Goal: Information Seeking & Learning: Check status

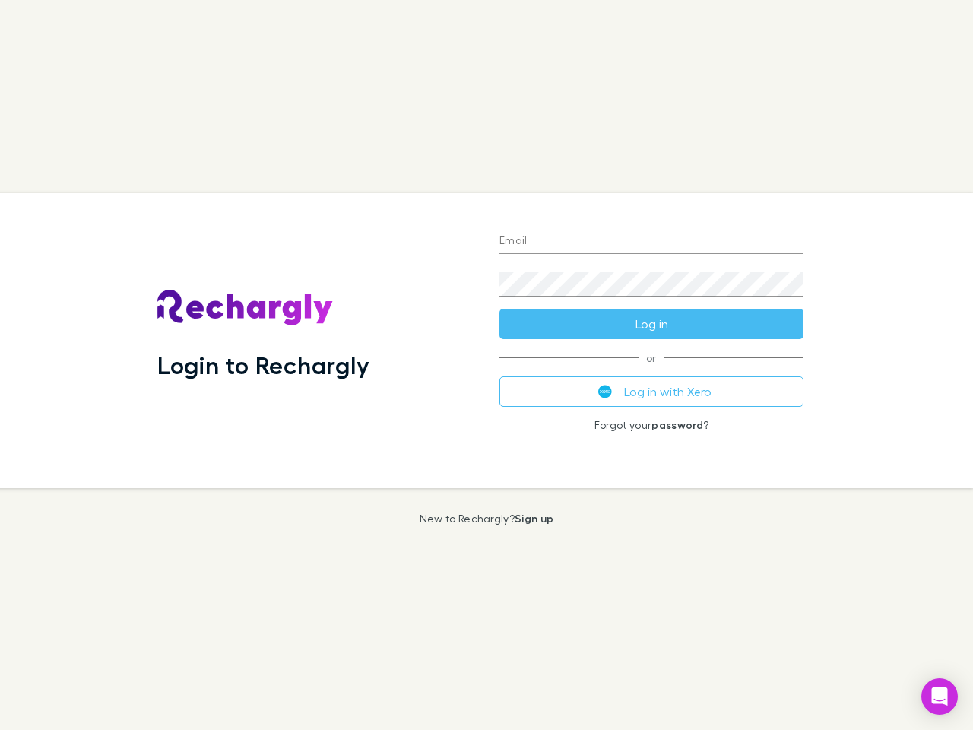
click at [487, 365] on div "Login to Rechargly" at bounding box center [316, 340] width 342 height 295
click at [652, 242] on input "Email" at bounding box center [652, 242] width 304 height 24
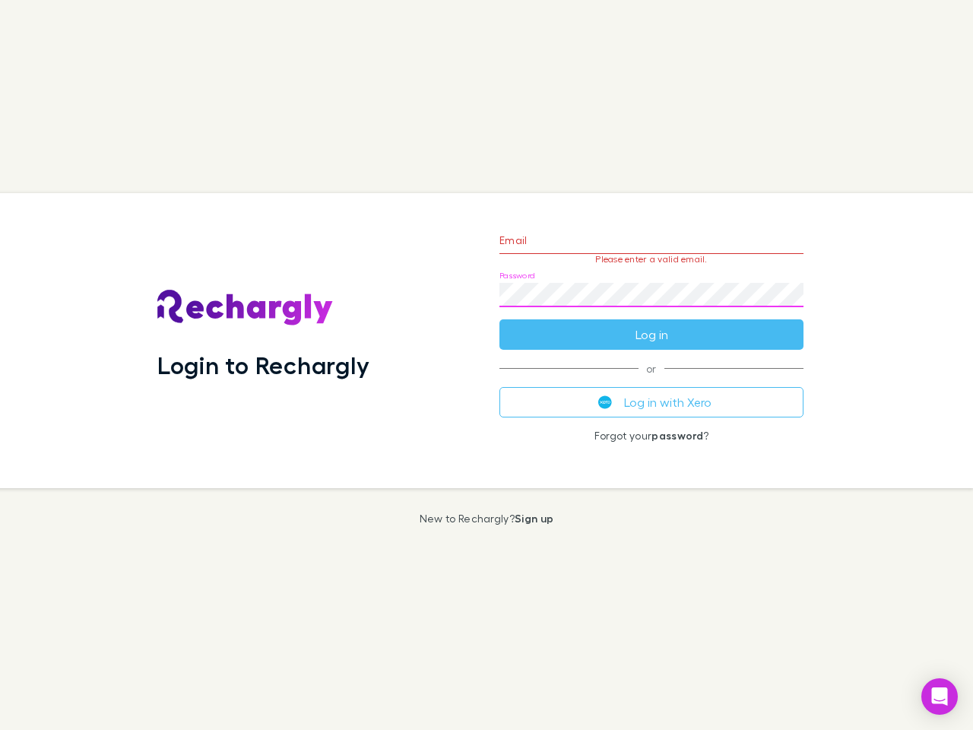
click at [652, 324] on form "Email Please enter a valid email. Password Log in" at bounding box center [652, 283] width 304 height 132
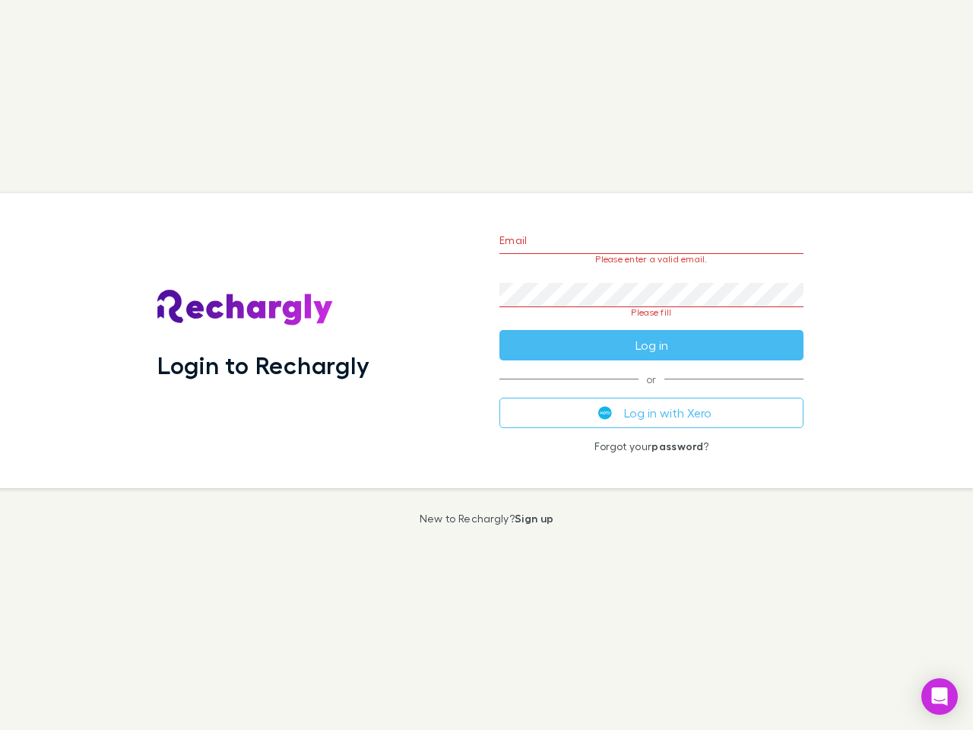
click at [652, 392] on div "Email Please enter a valid email. Password Please fill Log in or Log in with Xe…" at bounding box center [651, 340] width 328 height 295
click at [940, 696] on icon "Open Intercom Messenger" at bounding box center [940, 696] width 16 height 18
